Goal: Task Accomplishment & Management: Manage account settings

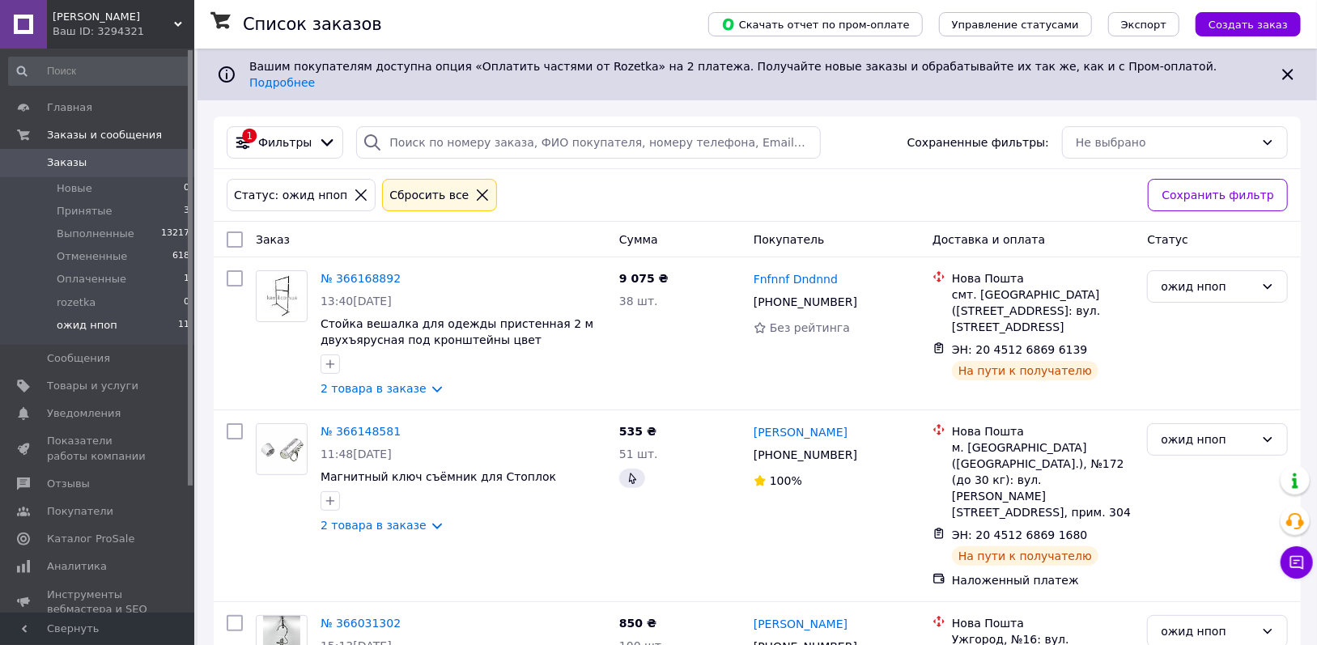
click at [472, 188] on div at bounding box center [482, 195] width 21 height 15
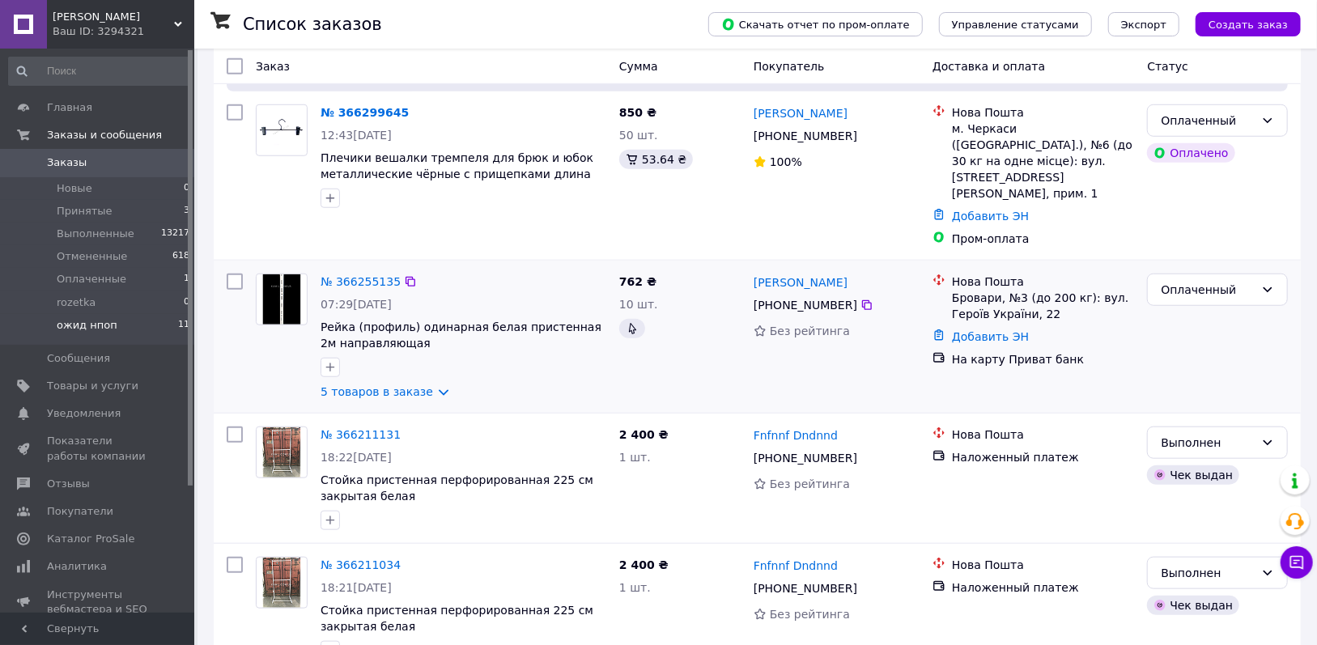
scroll to position [742, 0]
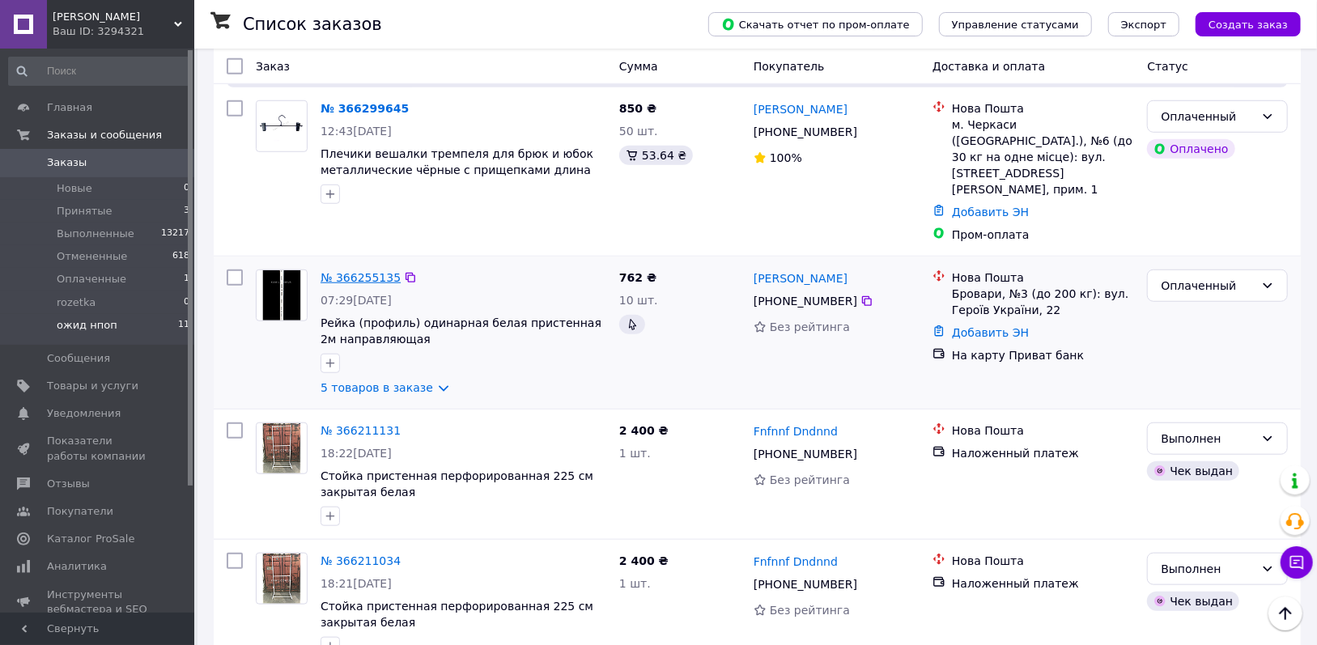
click at [353, 271] on link "№ 366255135" at bounding box center [361, 277] width 80 height 13
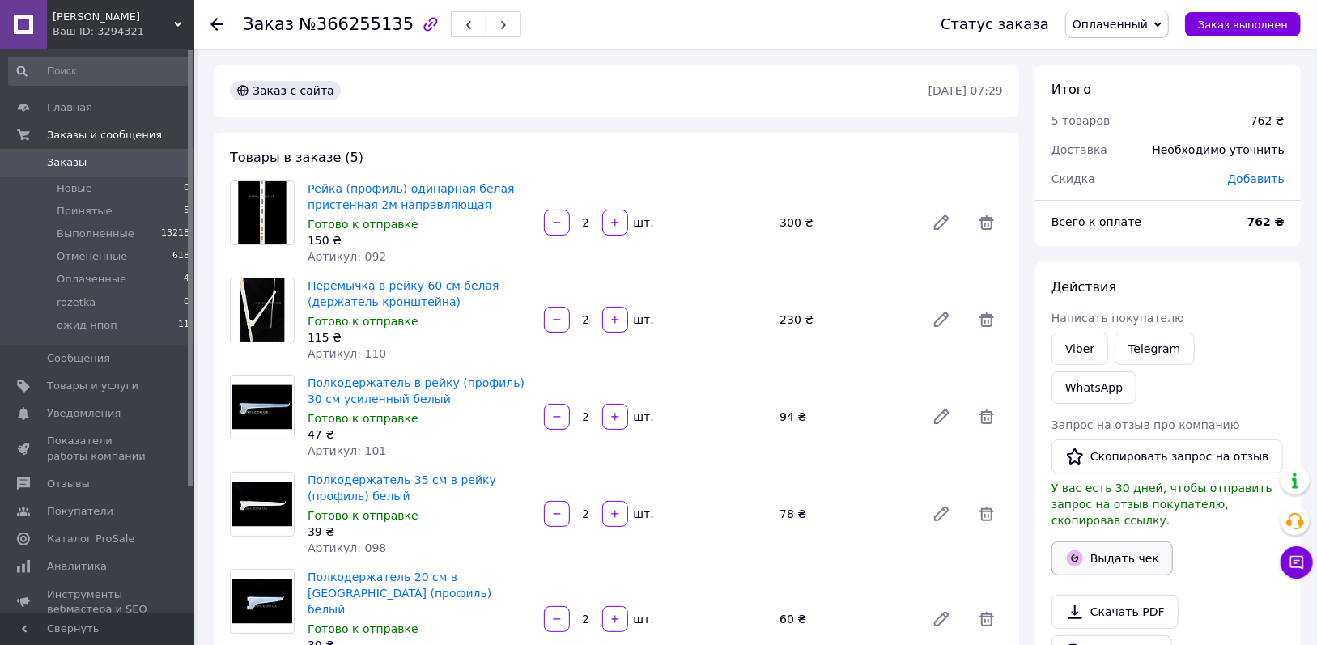
click at [1099, 542] on button "Выдать чек" at bounding box center [1111, 559] width 121 height 34
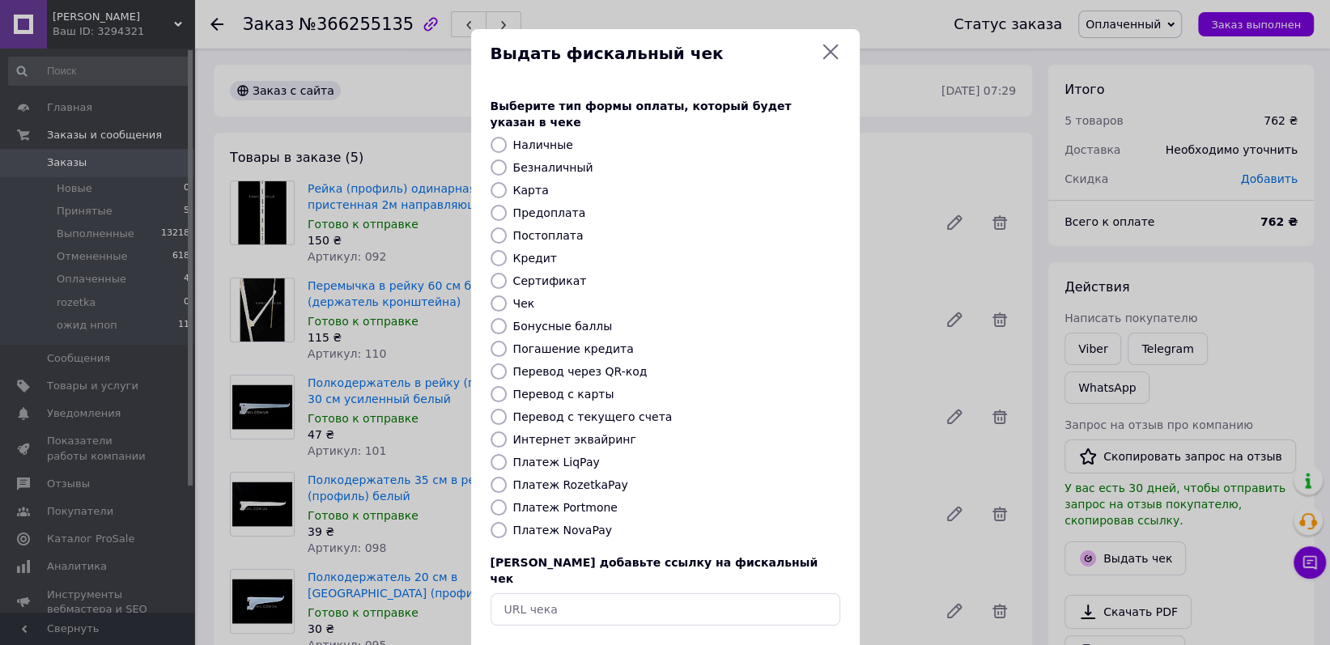
drag, startPoint x: 508, startPoint y: 153, endPoint x: 496, endPoint y: 153, distance: 12.1
click at [510, 159] on div "Безналичный" at bounding box center [676, 167] width 333 height 16
click at [493, 159] on input "Безналичный" at bounding box center [499, 167] width 16 height 16
radio input "true"
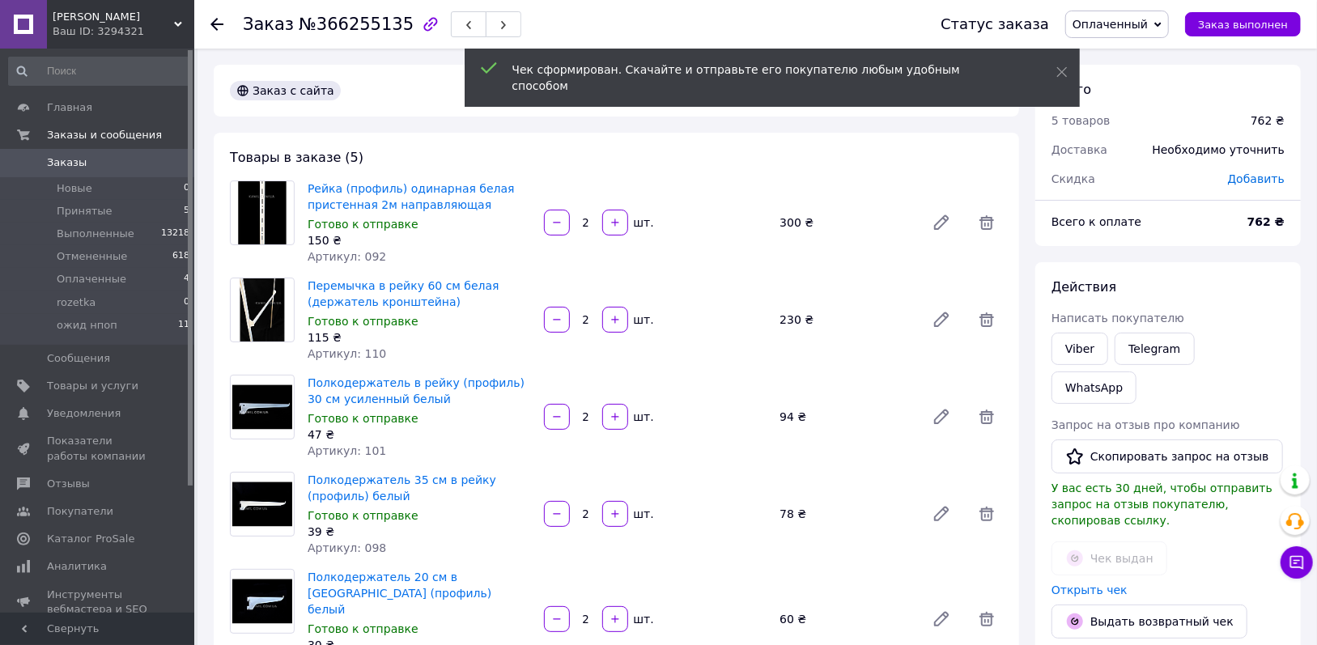
click at [85, 168] on span "Заказы" at bounding box center [98, 162] width 103 height 15
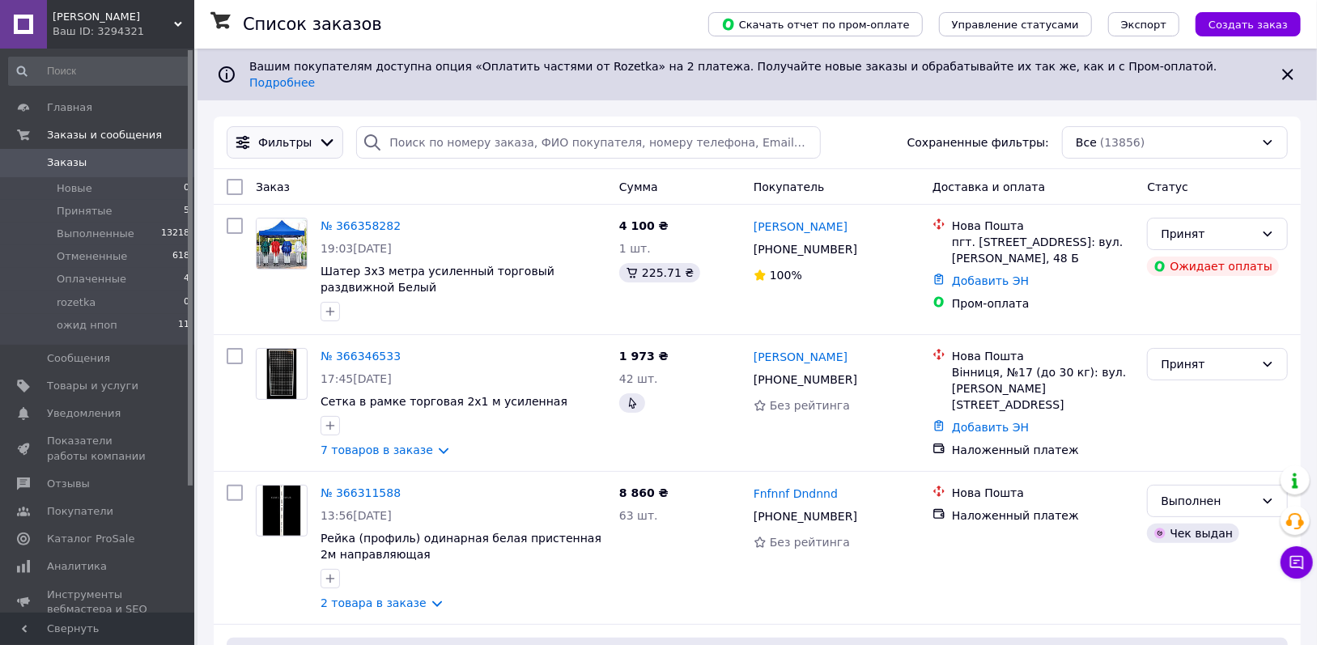
click at [321, 139] on icon at bounding box center [327, 142] width 12 height 7
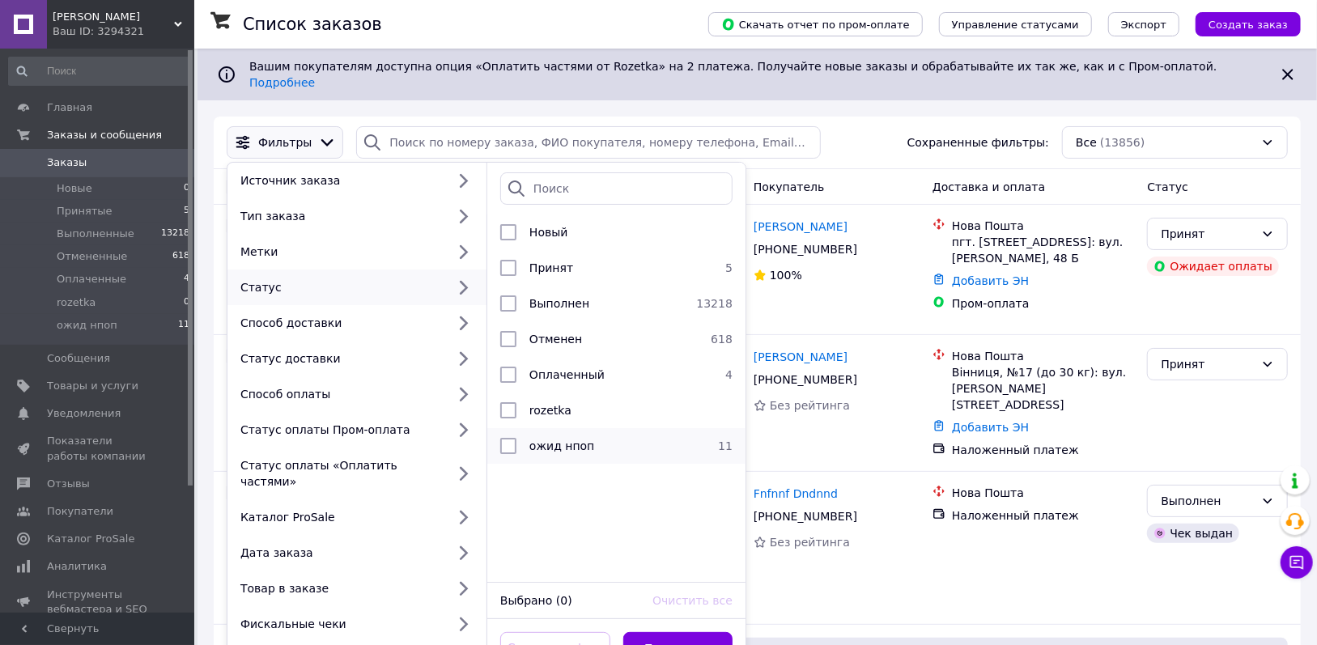
click at [635, 438] on div "ожид нпоп" at bounding box center [614, 446] width 182 height 16
checkbox input "true"
click at [692, 632] on button "Применить" at bounding box center [678, 648] width 110 height 32
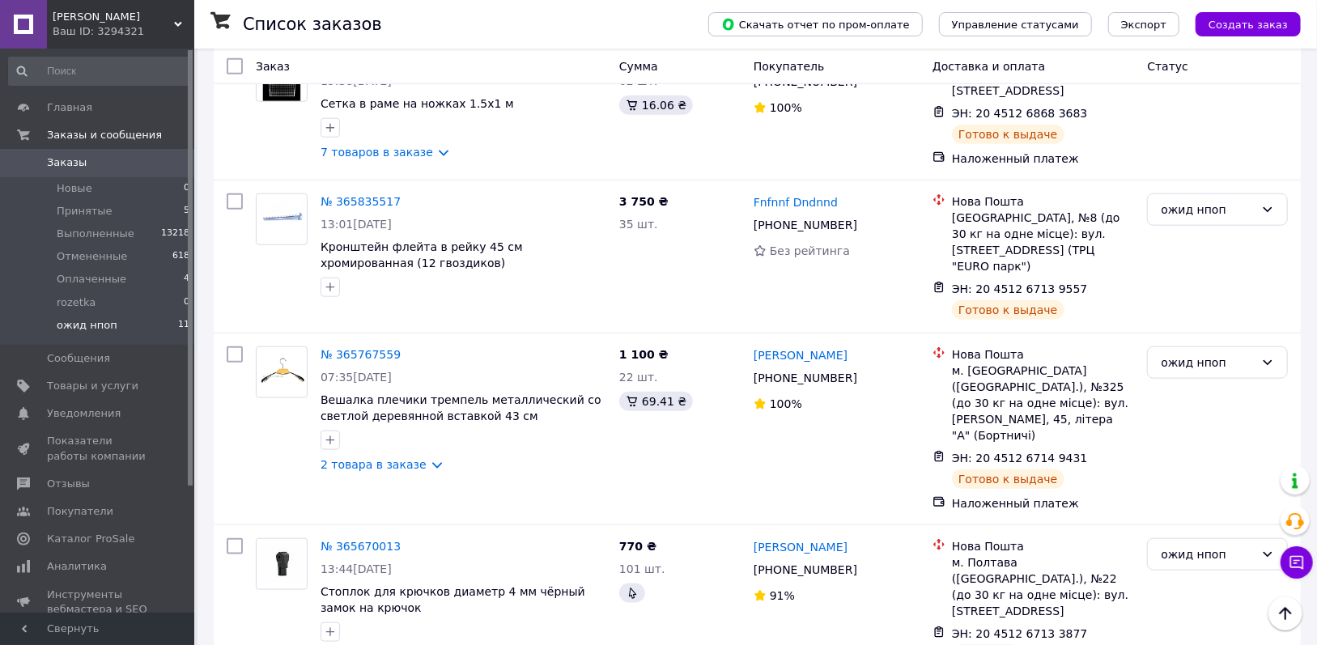
scroll to position [897, 0]
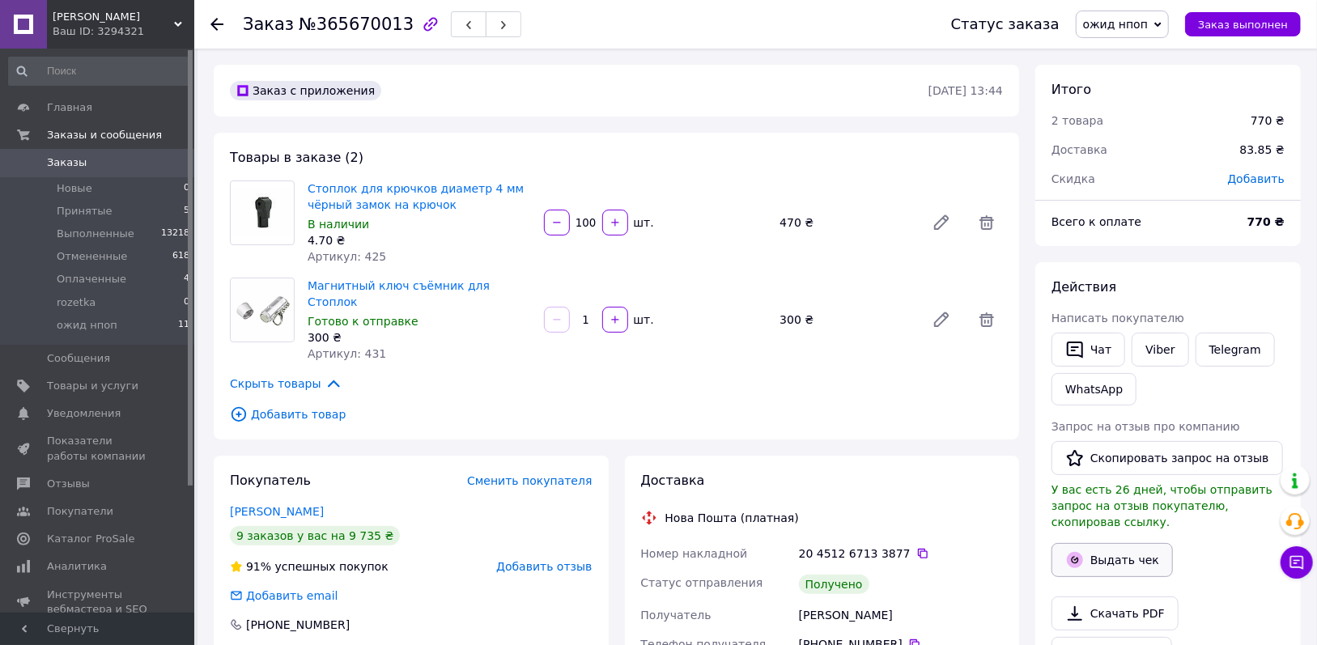
click at [1111, 543] on button "Выдать чек" at bounding box center [1111, 560] width 121 height 34
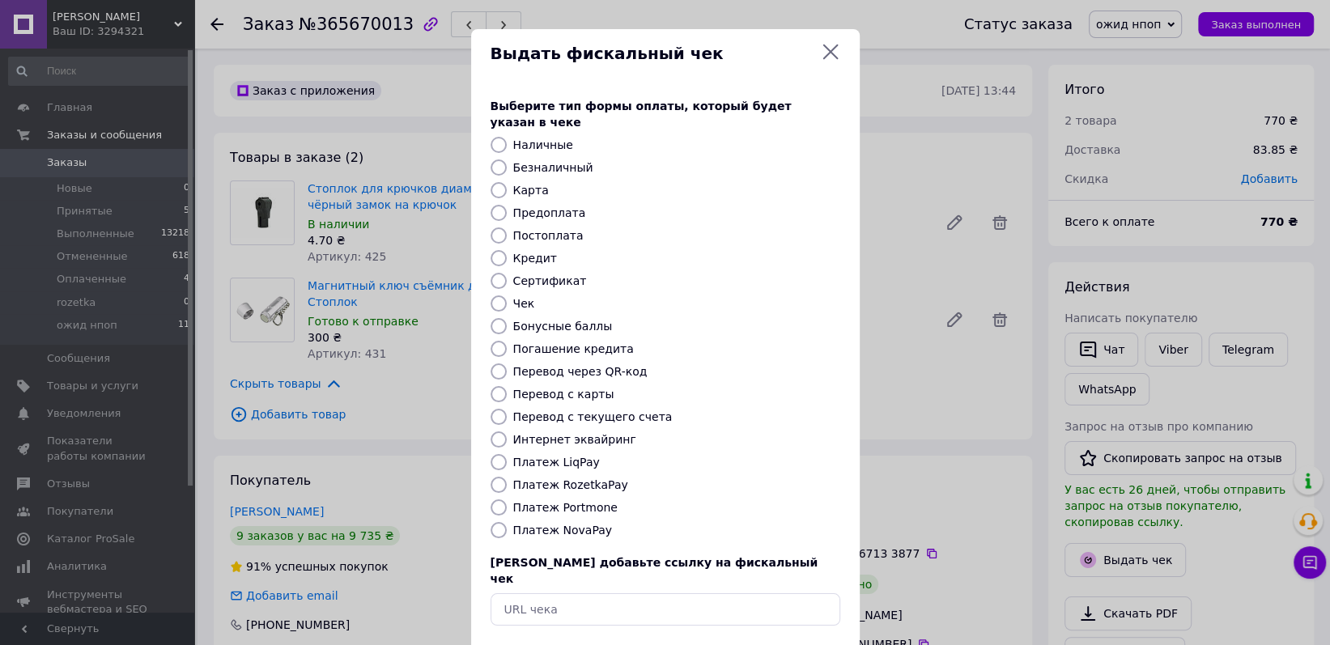
click at [497, 159] on input "Безналичный" at bounding box center [499, 167] width 16 height 16
radio input "true"
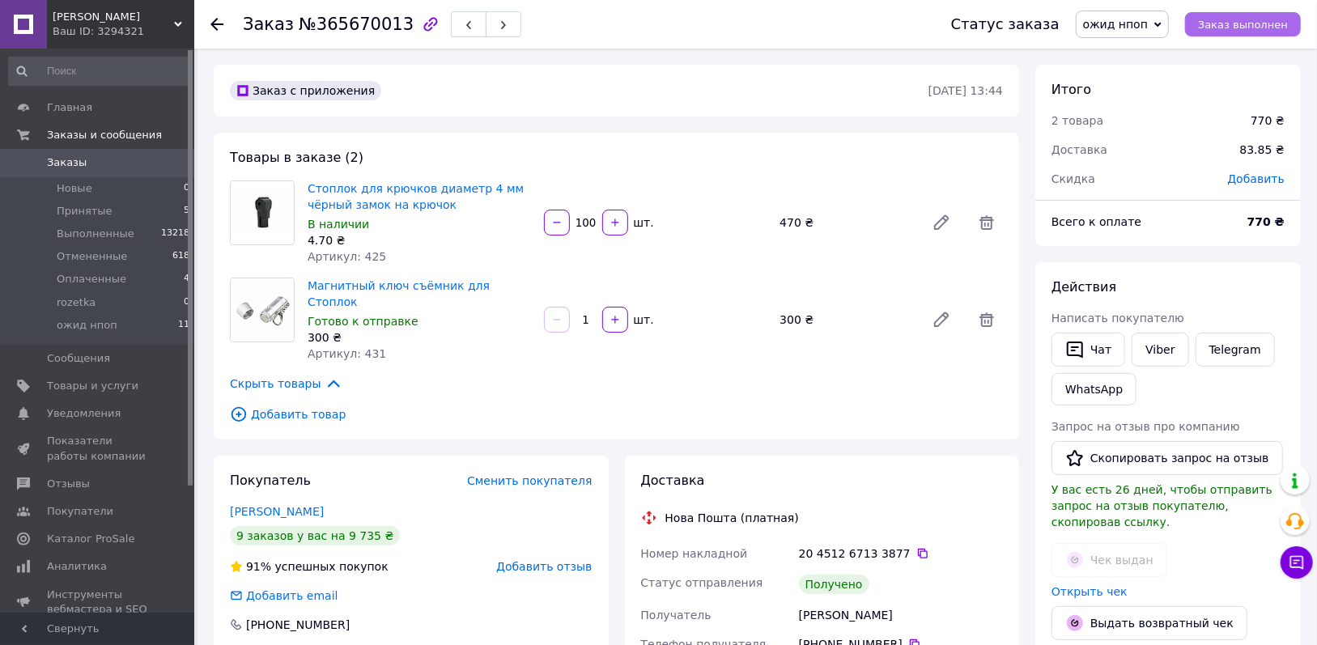
click at [1253, 26] on span "Заказ выполнен" at bounding box center [1243, 25] width 90 height 12
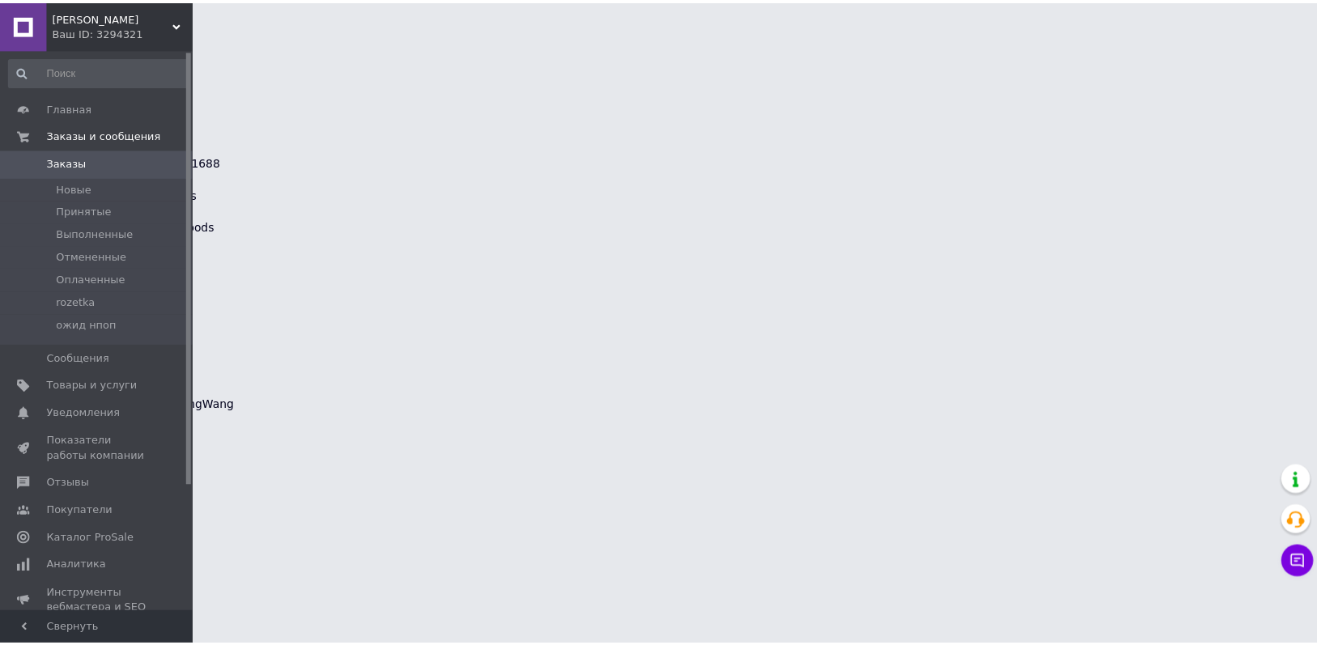
scroll to position [897, 0]
